Goal: Task Accomplishment & Management: Use online tool/utility

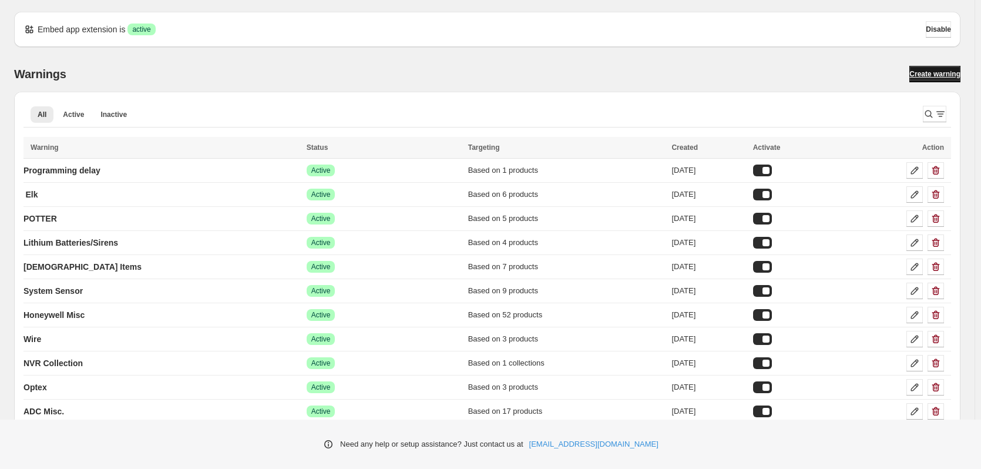
click at [933, 74] on span "Create warning" at bounding box center [935, 73] width 51 height 9
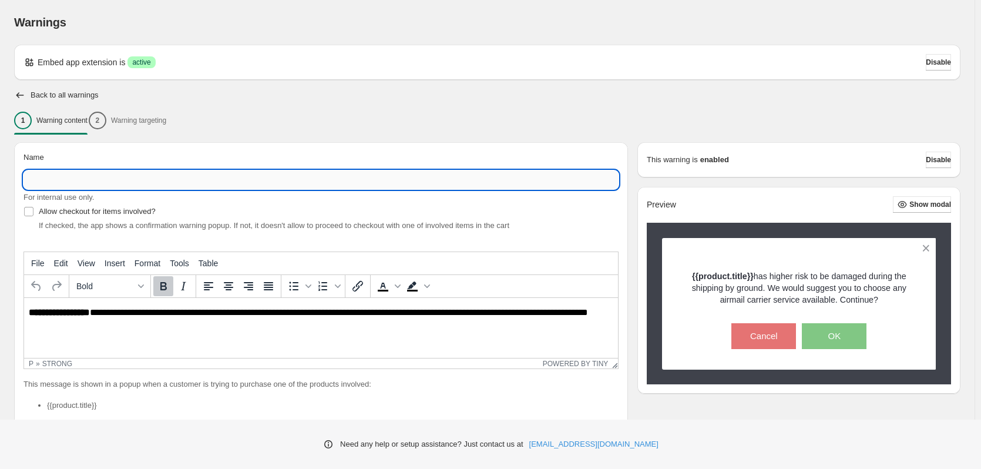
click at [71, 175] on input "Name" at bounding box center [321, 179] width 595 height 19
type input "**********"
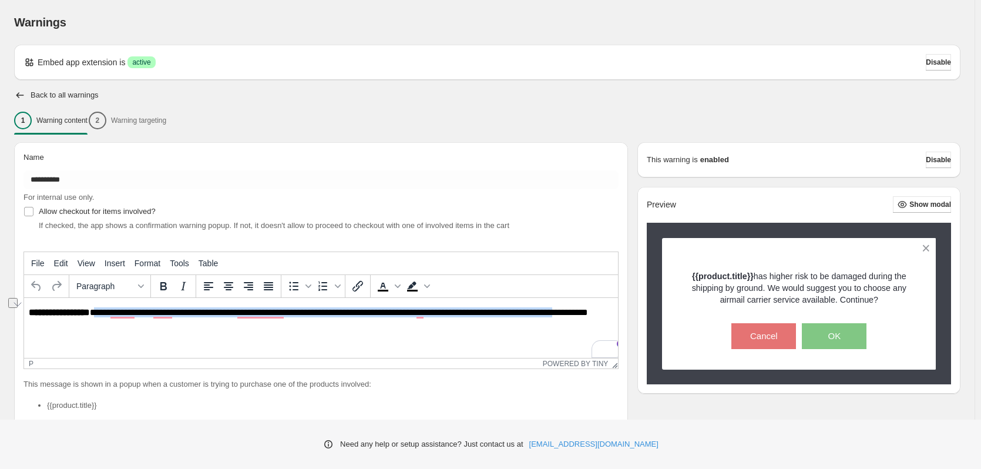
drag, startPoint x: 96, startPoint y: 311, endPoint x: 603, endPoint y: 314, distance: 506.6
click at [603, 314] on p "**********" at bounding box center [324, 317] width 591 height 21
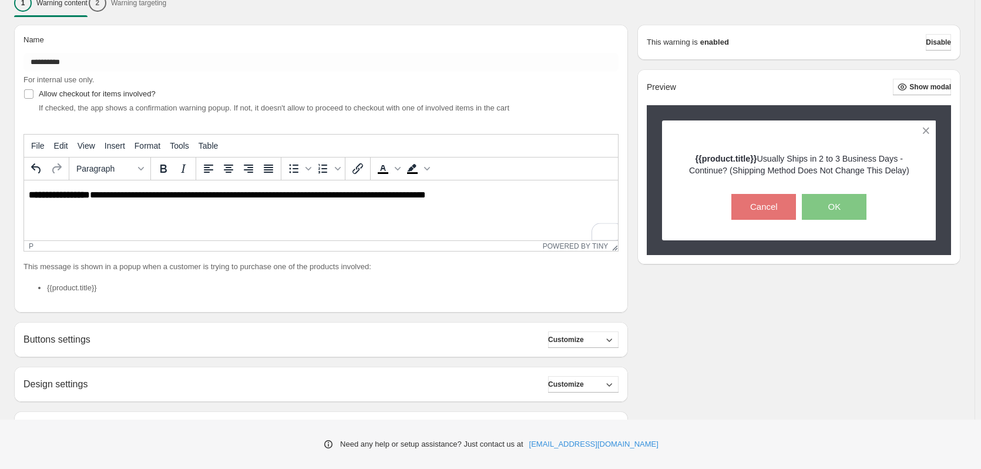
scroll to position [206, 0]
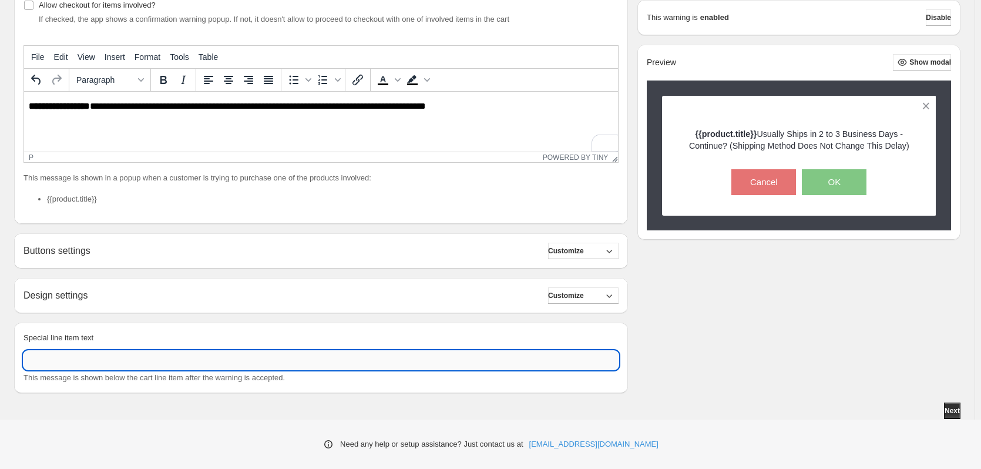
click at [92, 362] on input "Special line item text" at bounding box center [321, 360] width 595 height 19
type input "**********"
click at [961, 408] on button "Next" at bounding box center [952, 411] width 16 height 16
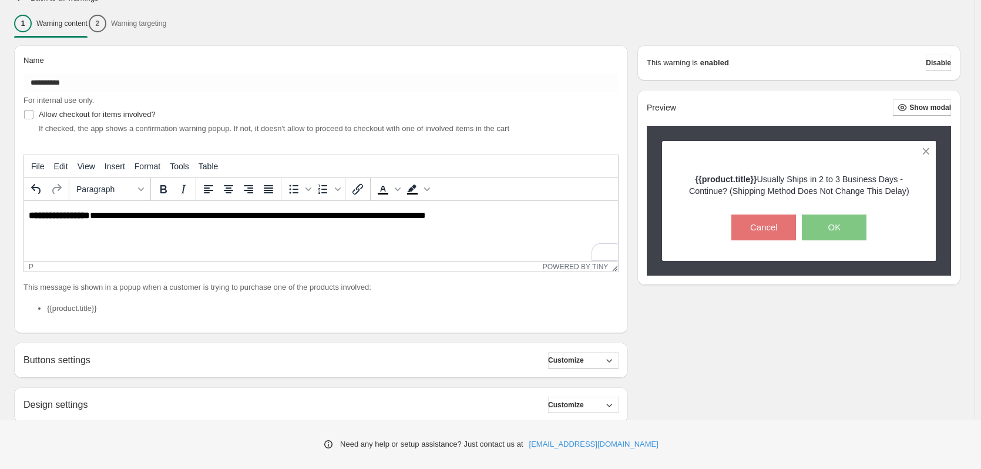
scroll to position [0, 0]
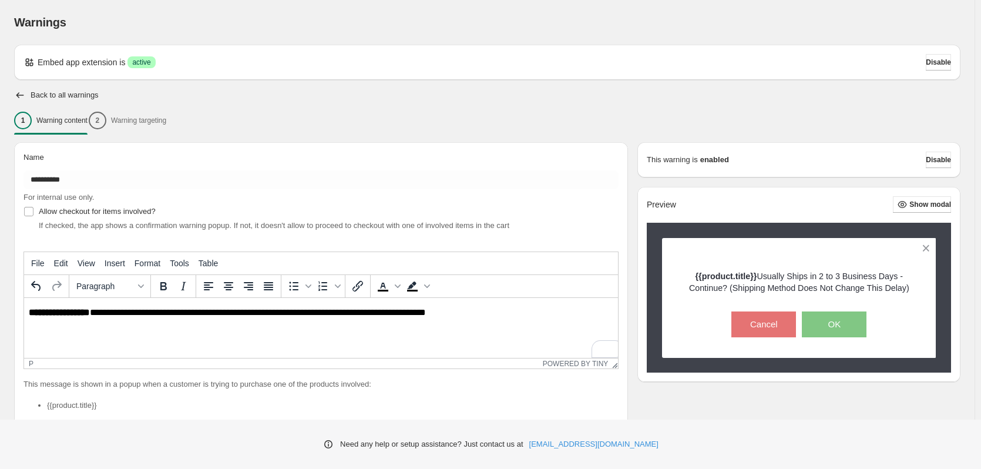
click at [156, 113] on div "1 Warning content 2 Warning targeting" at bounding box center [487, 120] width 947 height 25
click at [155, 122] on div "1 Warning content 2 Warning targeting" at bounding box center [487, 120] width 947 height 25
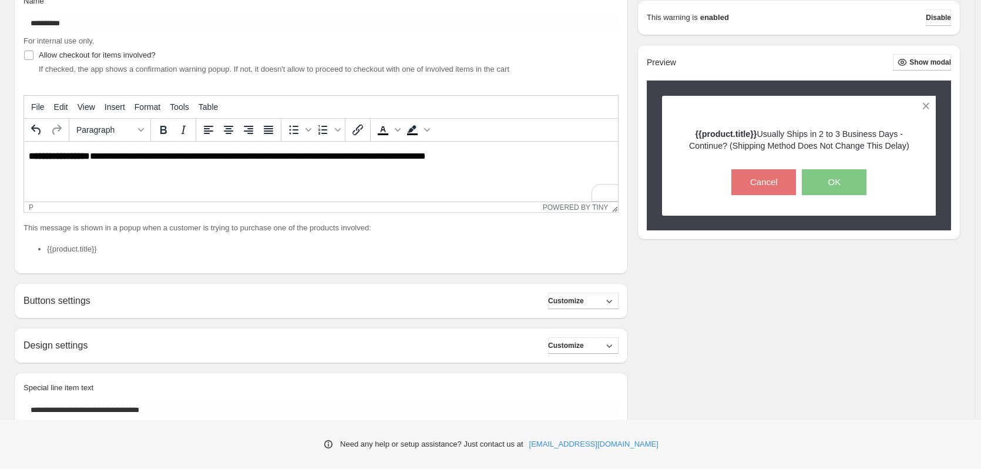
scroll to position [206, 0]
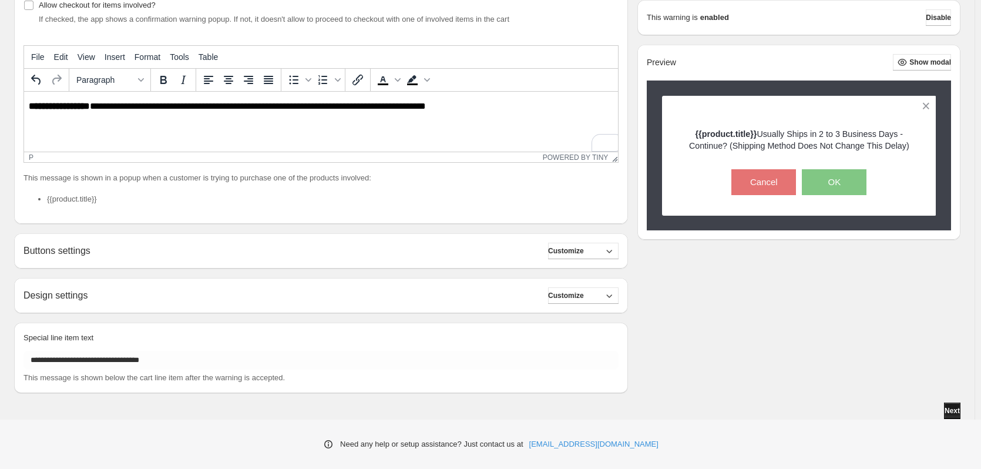
click at [956, 413] on span "Next" at bounding box center [952, 410] width 15 height 9
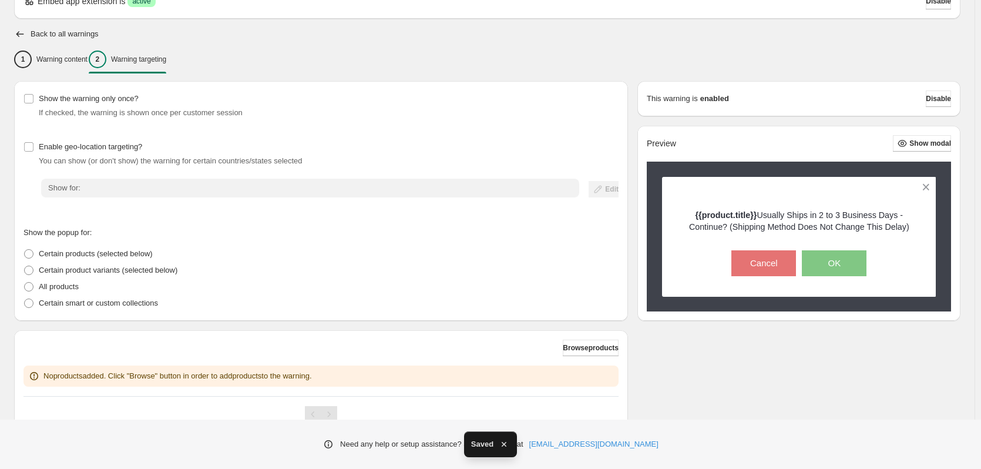
scroll to position [109, 0]
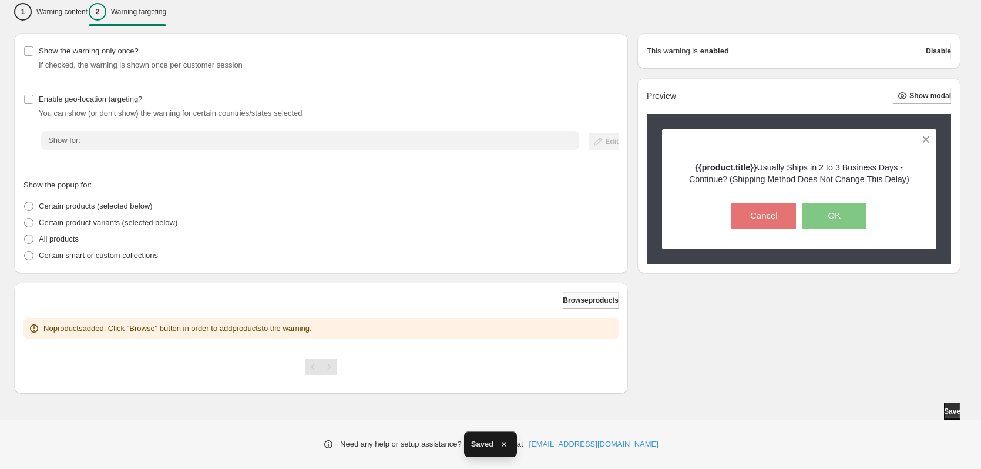
click at [581, 295] on button "Browse products" at bounding box center [591, 300] width 56 height 16
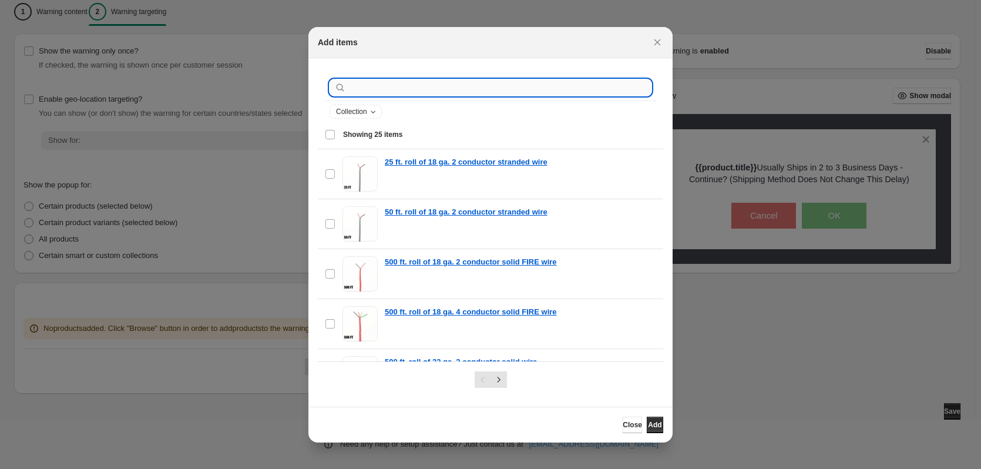
click at [391, 87] on input ":r38:" at bounding box center [499, 87] width 303 height 16
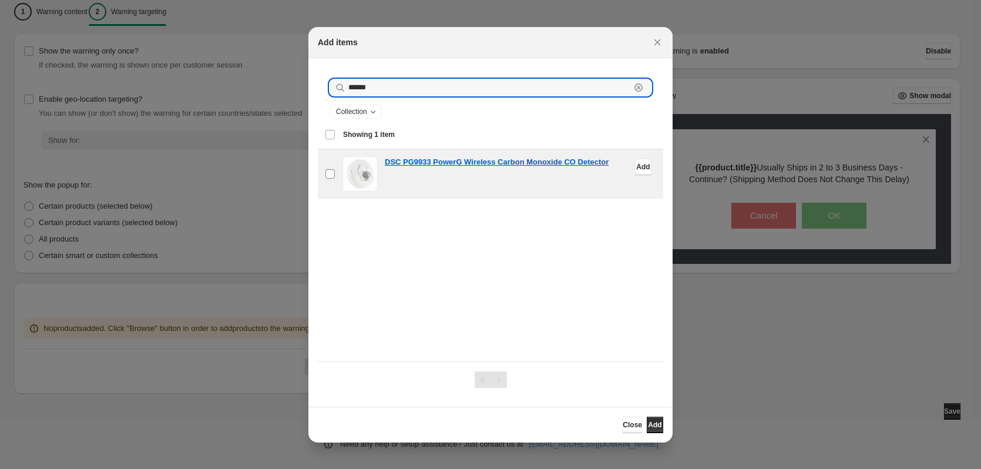
type input "******"
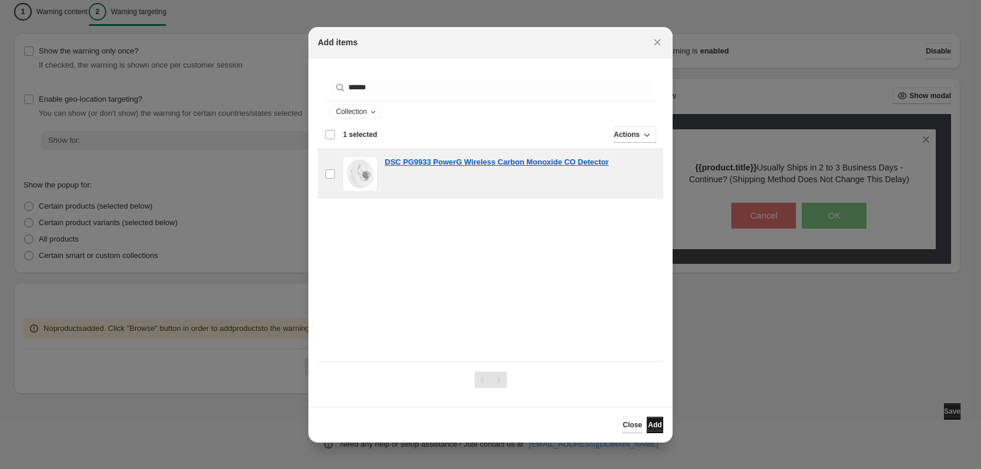
click at [647, 426] on button "Add" at bounding box center [655, 425] width 16 height 16
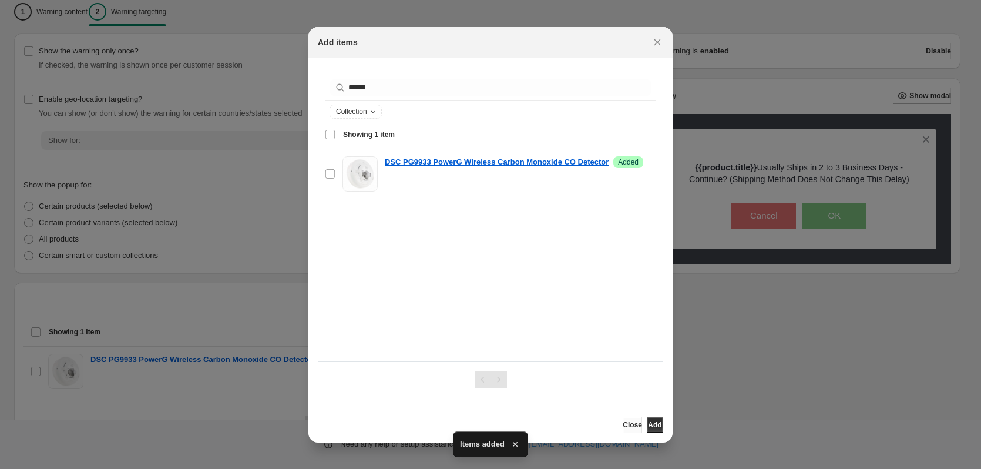
click at [623, 426] on button "Close" at bounding box center [632, 425] width 19 height 16
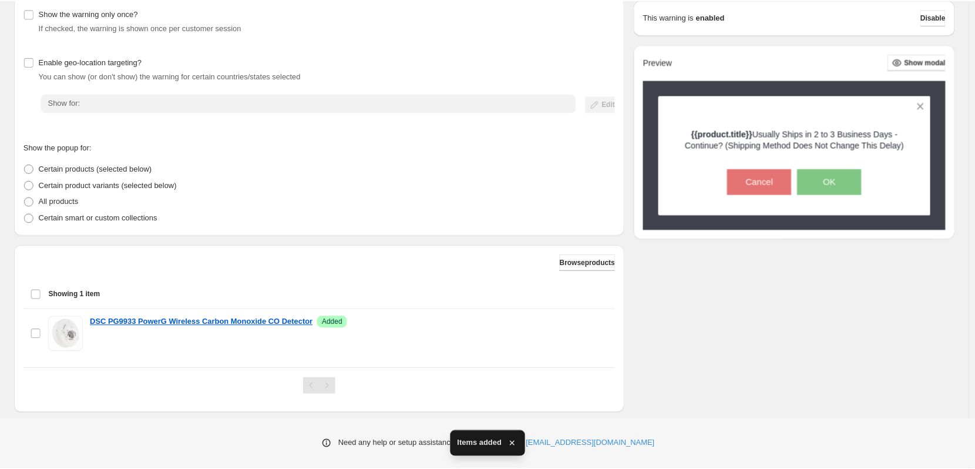
scroll to position [166, 0]
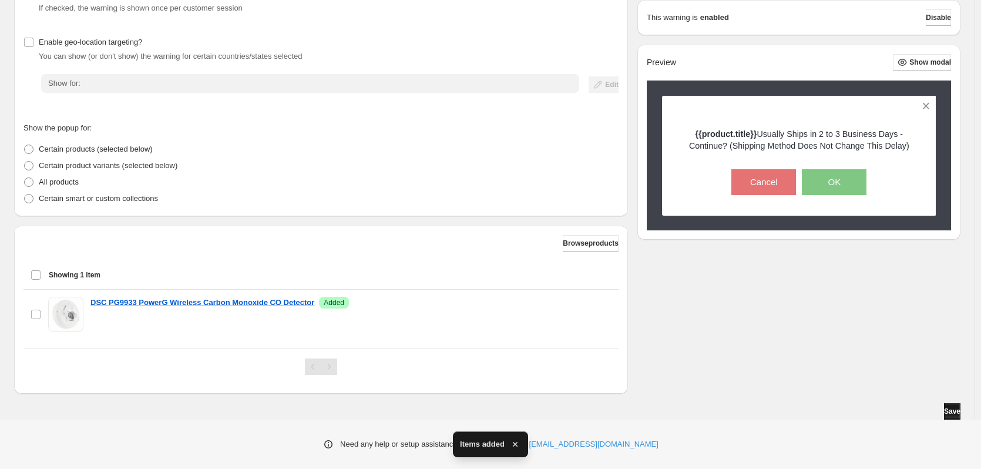
click at [957, 409] on span "Save" at bounding box center [952, 411] width 16 height 9
